Goal: Information Seeking & Learning: Learn about a topic

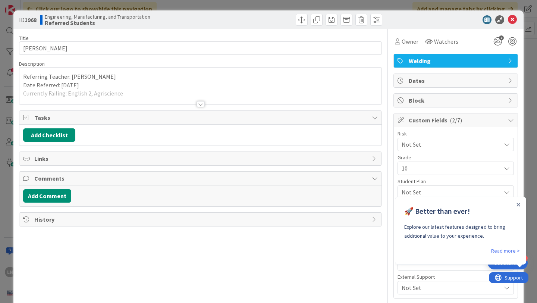
click at [200, 103] on div at bounding box center [200, 104] width 8 height 6
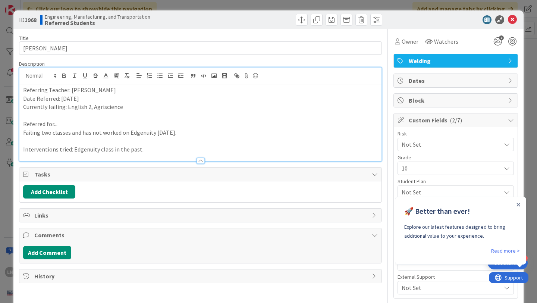
click at [201, 158] on div at bounding box center [200, 161] width 8 height 6
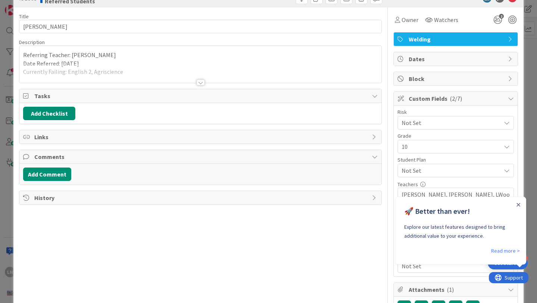
scroll to position [24, 0]
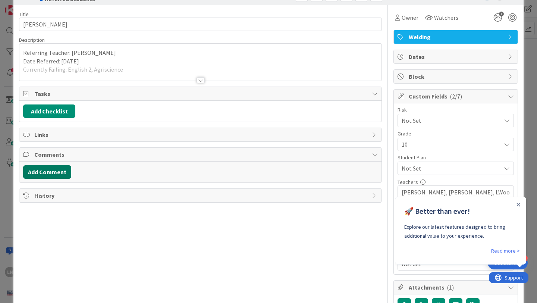
click at [50, 171] on button "Add Comment" at bounding box center [47, 171] width 48 height 13
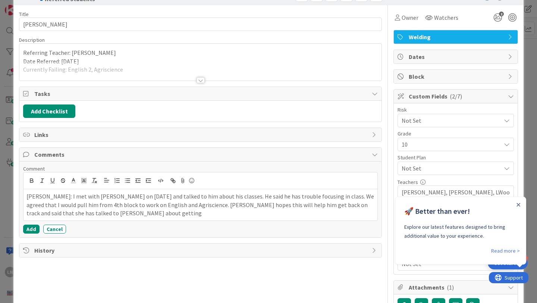
click at [319, 207] on p "[PERSON_NAME]: I met with [PERSON_NAME] on [DATE] and talked to him about his c…" at bounding box center [200, 204] width 348 height 25
click at [304, 205] on p "[PERSON_NAME]: I met with [PERSON_NAME] on [DATE] and talked to him about his c…" at bounding box center [200, 204] width 348 height 25
click at [179, 213] on p "[PERSON_NAME]: I met with [PERSON_NAME] on [DATE] and talked to him about his c…" at bounding box center [200, 204] width 348 height 25
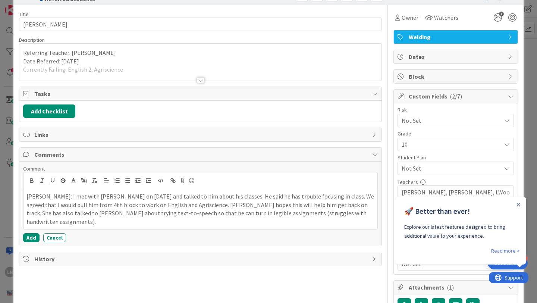
click at [237, 213] on p "[PERSON_NAME]: I met with [PERSON_NAME] on [DATE] and talked to him about his c…" at bounding box center [200, 209] width 348 height 34
click at [324, 214] on p "[PERSON_NAME]: I met with [PERSON_NAME] on [DATE] and talked to him about his c…" at bounding box center [200, 209] width 348 height 34
click at [517, 203] on icon "Close Announcement" at bounding box center [518, 205] width 4 height 4
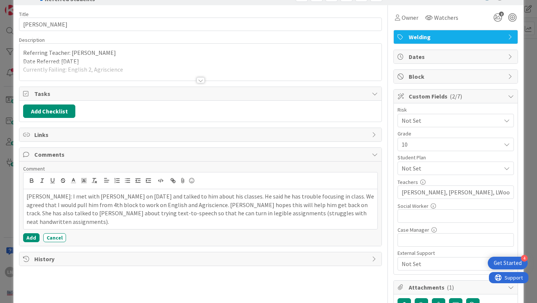
scroll to position [0, 0]
click at [160, 205] on p "[PERSON_NAME]: I met with [PERSON_NAME] on [DATE] and talked to him about his c…" at bounding box center [200, 209] width 348 height 34
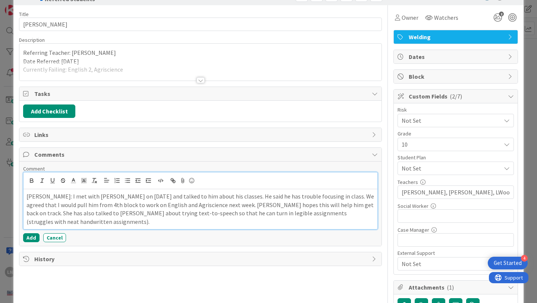
click at [189, 204] on p "[PERSON_NAME]: I met with [PERSON_NAME] on [DATE] and talked to him about his c…" at bounding box center [200, 209] width 348 height 34
click at [298, 197] on p "[PERSON_NAME]: I met with [PERSON_NAME] on [DATE] and talked to him about his c…" at bounding box center [200, 209] width 348 height 34
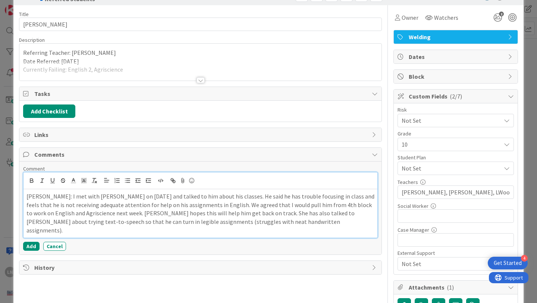
click at [231, 221] on p "[PERSON_NAME]: I met with [PERSON_NAME] on [DATE] and talked to him about his c…" at bounding box center [200, 213] width 348 height 43
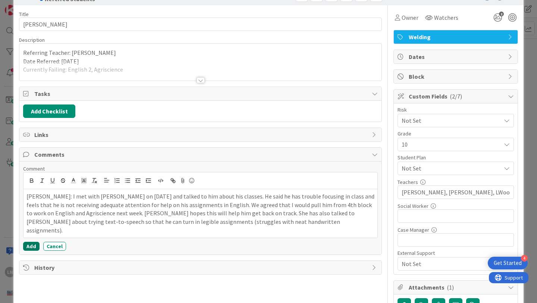
click at [32, 242] on button "Add" at bounding box center [31, 246] width 16 height 9
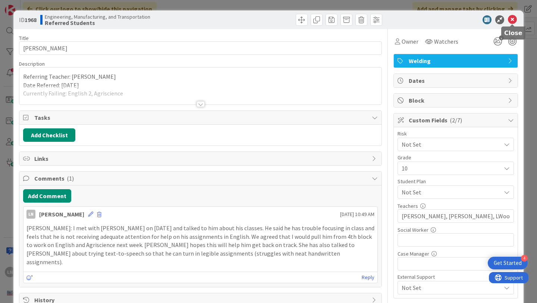
click at [512, 20] on icon at bounding box center [512, 19] width 9 height 9
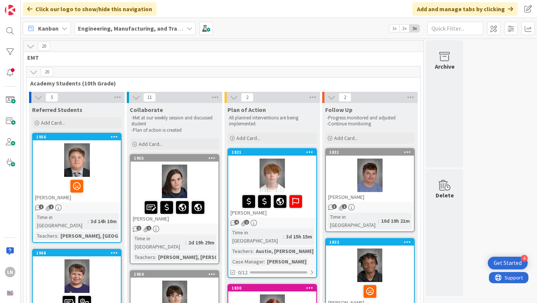
click at [220, 57] on span "EMT" at bounding box center [220, 57] width 387 height 7
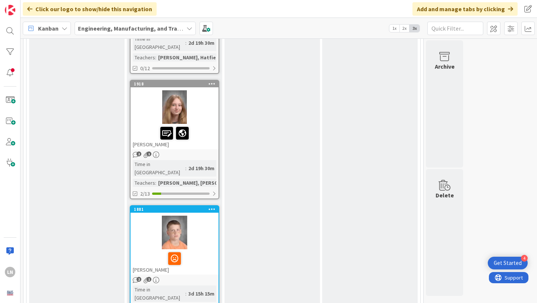
scroll to position [1038, 0]
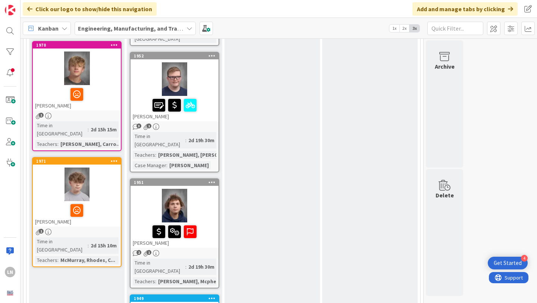
scroll to position [429, 0]
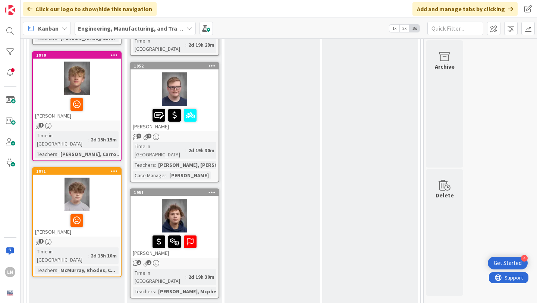
click at [107, 177] on div at bounding box center [77, 194] width 88 height 34
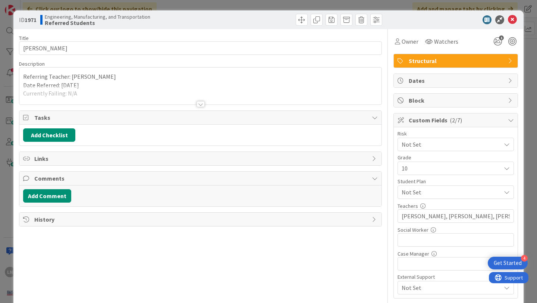
click at [202, 102] on div at bounding box center [200, 104] width 8 height 6
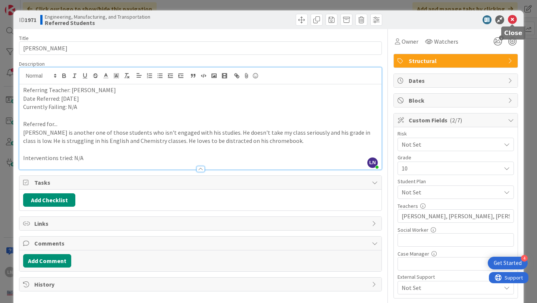
click at [513, 20] on icon at bounding box center [512, 19] width 9 height 9
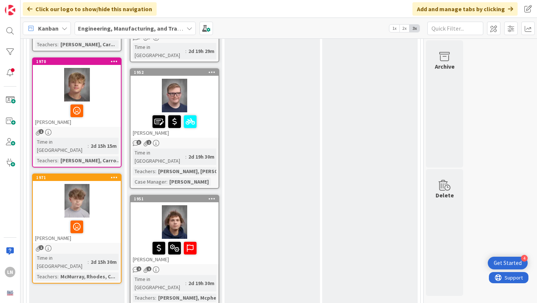
scroll to position [422, 0]
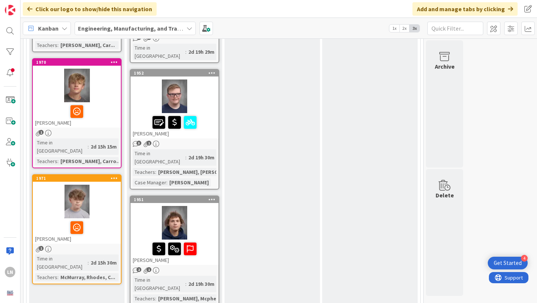
click at [98, 185] on div at bounding box center [77, 202] width 88 height 34
click at [101, 185] on div at bounding box center [77, 202] width 88 height 34
click at [78, 185] on div at bounding box center [77, 202] width 88 height 34
click at [109, 220] on div at bounding box center [77, 228] width 84 height 16
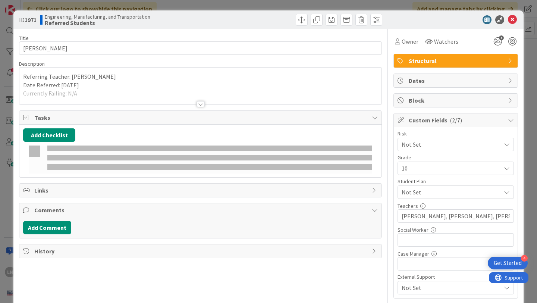
click at [233, 90] on div at bounding box center [200, 94] width 362 height 19
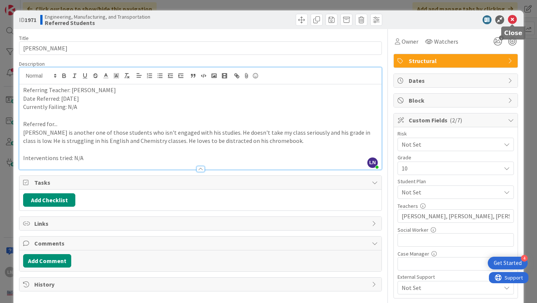
click at [512, 20] on icon at bounding box center [512, 19] width 9 height 9
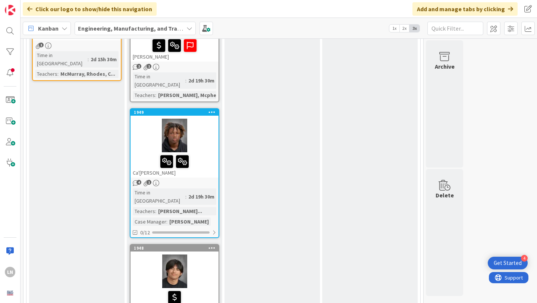
scroll to position [628, 0]
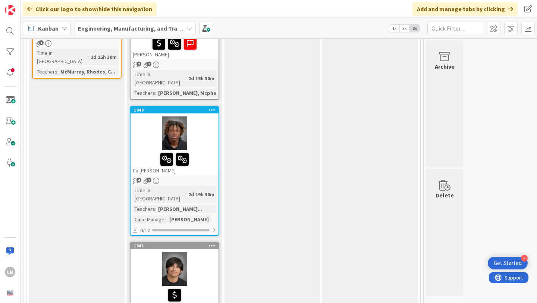
click at [202, 116] on div at bounding box center [174, 133] width 88 height 34
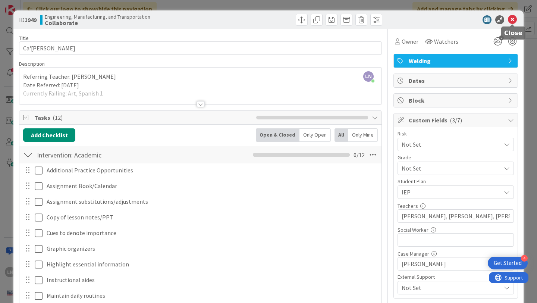
click at [514, 20] on icon at bounding box center [512, 19] width 9 height 9
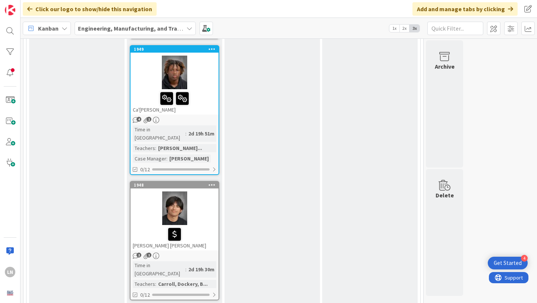
click at [279, 164] on div "Plan of Action All planned interventions are being implemented. Add Card... 182…" at bounding box center [271, 119] width 95 height 1411
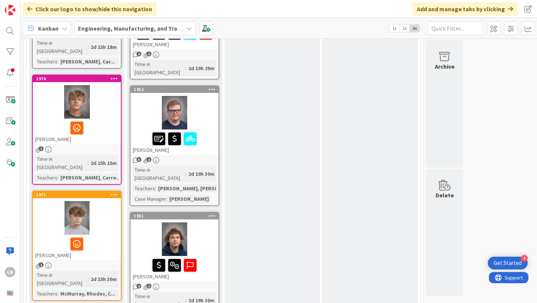
scroll to position [407, 0]
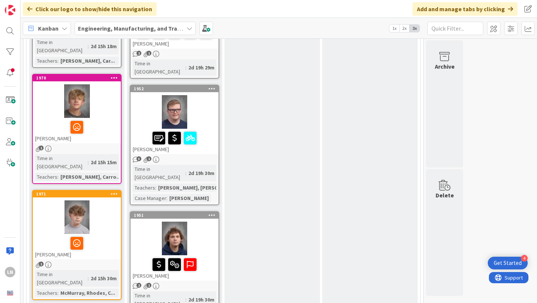
click at [103, 89] on div at bounding box center [77, 101] width 88 height 34
click at [104, 119] on div at bounding box center [77, 127] width 84 height 16
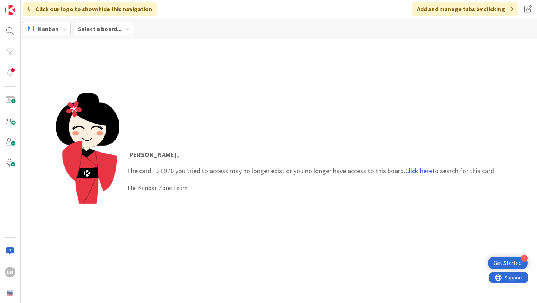
click at [49, 30] on span "Kanban" at bounding box center [48, 28] width 21 height 9
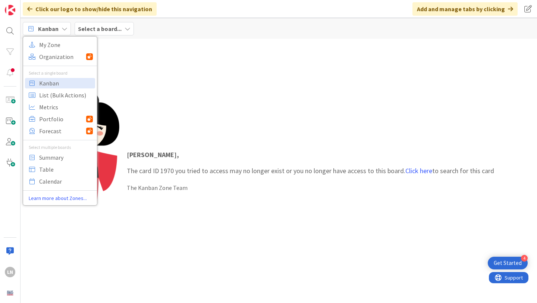
click at [95, 31] on b "Select a board..." at bounding box center [100, 28] width 44 height 7
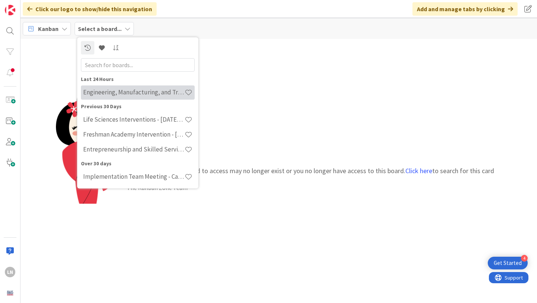
click at [109, 92] on h4 "Engineering, Manufacturing, and Transportation" at bounding box center [133, 91] width 101 height 7
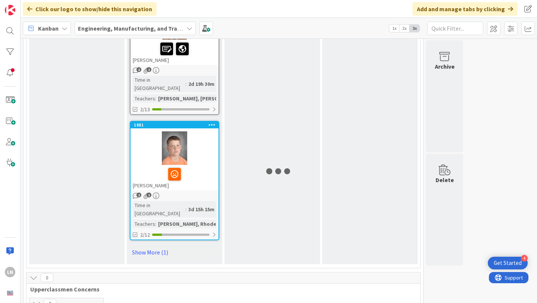
scroll to position [1120, 0]
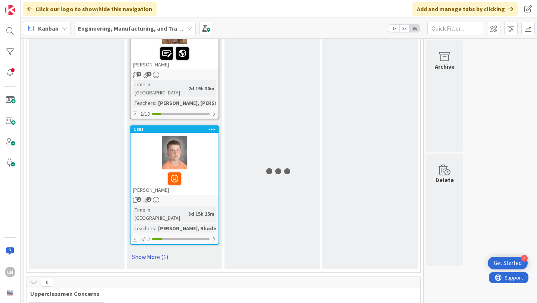
click at [151, 251] on link "Show More (1)" at bounding box center [174, 257] width 89 height 12
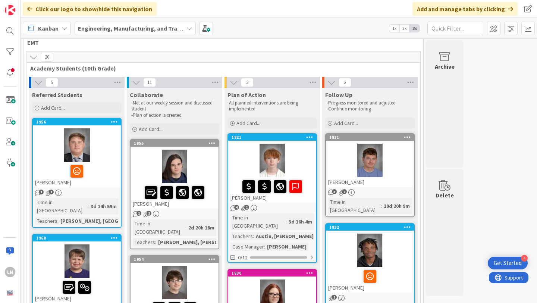
scroll to position [0, 0]
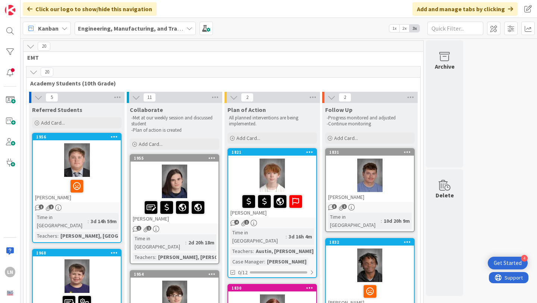
click at [160, 60] on span "EMT" at bounding box center [220, 57] width 387 height 7
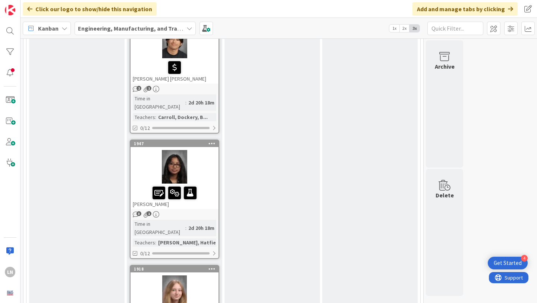
scroll to position [865, 0]
